Goal: Understand process/instructions

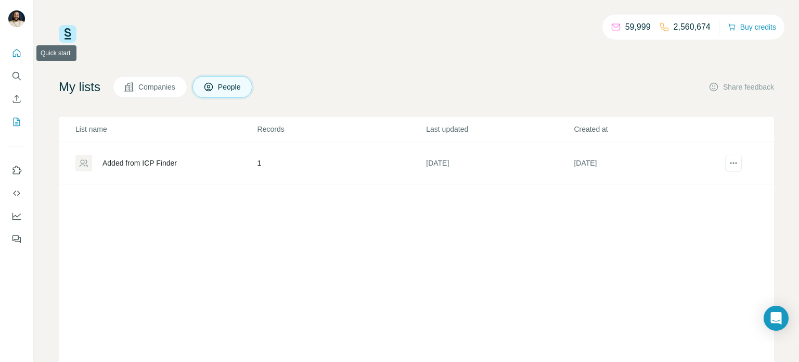
click at [21, 49] on icon "Quick start" at bounding box center [16, 53] width 10 height 10
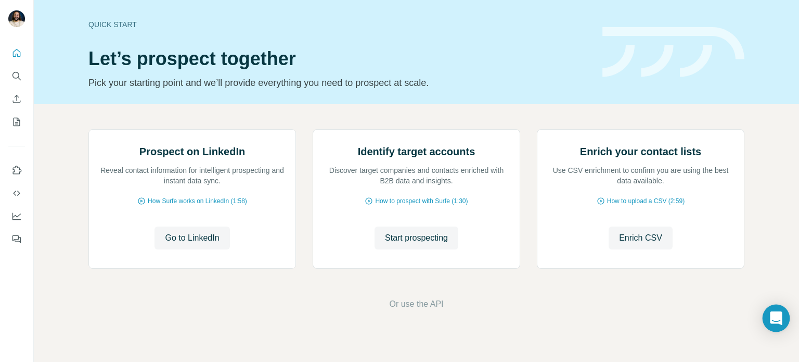
click at [776, 318] on icon "Open Intercom Messenger" at bounding box center [776, 318] width 12 height 14
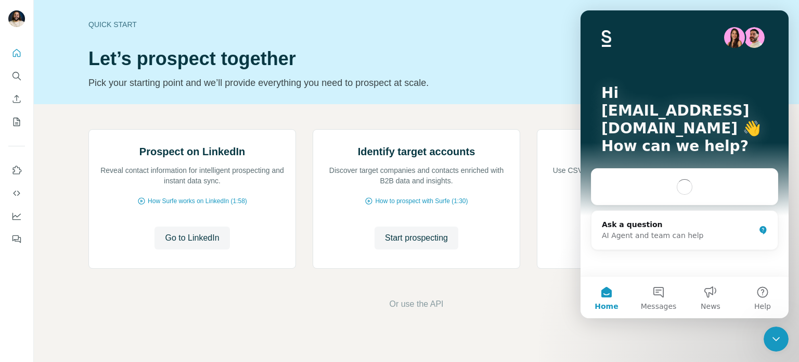
click at [777, 342] on icon "Close Intercom Messenger" at bounding box center [776, 338] width 12 height 12
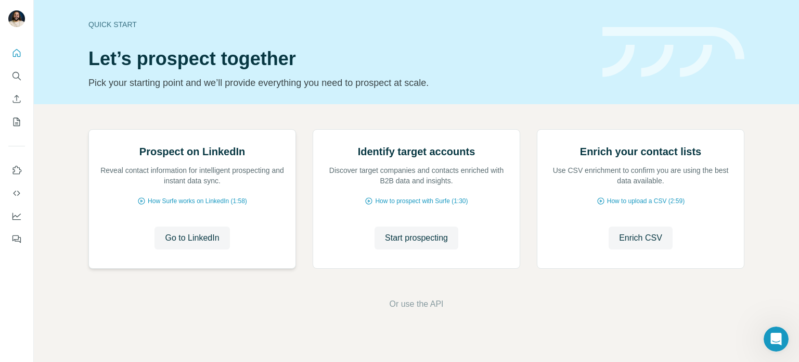
scroll to position [22, 0]
click at [215, 244] on span "Go to LinkedIn" at bounding box center [192, 237] width 54 height 12
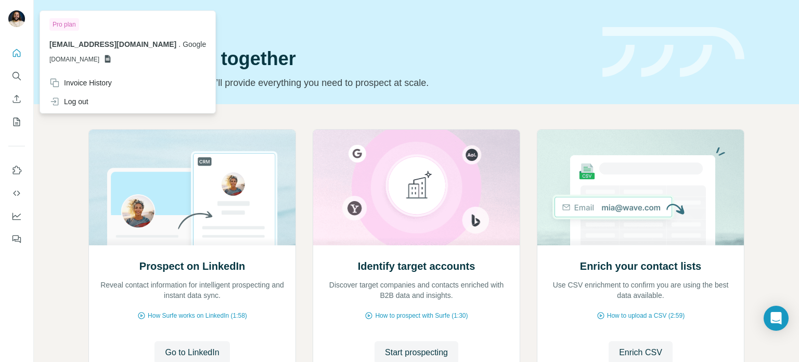
click at [14, 15] on img at bounding box center [16, 18] width 17 height 17
click at [94, 60] on span "[DOMAIN_NAME]" at bounding box center [74, 59] width 50 height 9
click at [19, 196] on icon "Use Surfe API" at bounding box center [16, 193] width 10 height 10
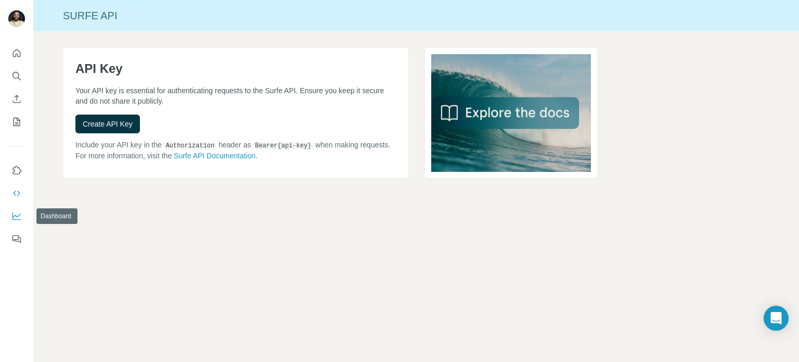
click at [15, 216] on icon "Dashboard" at bounding box center [16, 216] width 10 height 10
